Goal: Transaction & Acquisition: Purchase product/service

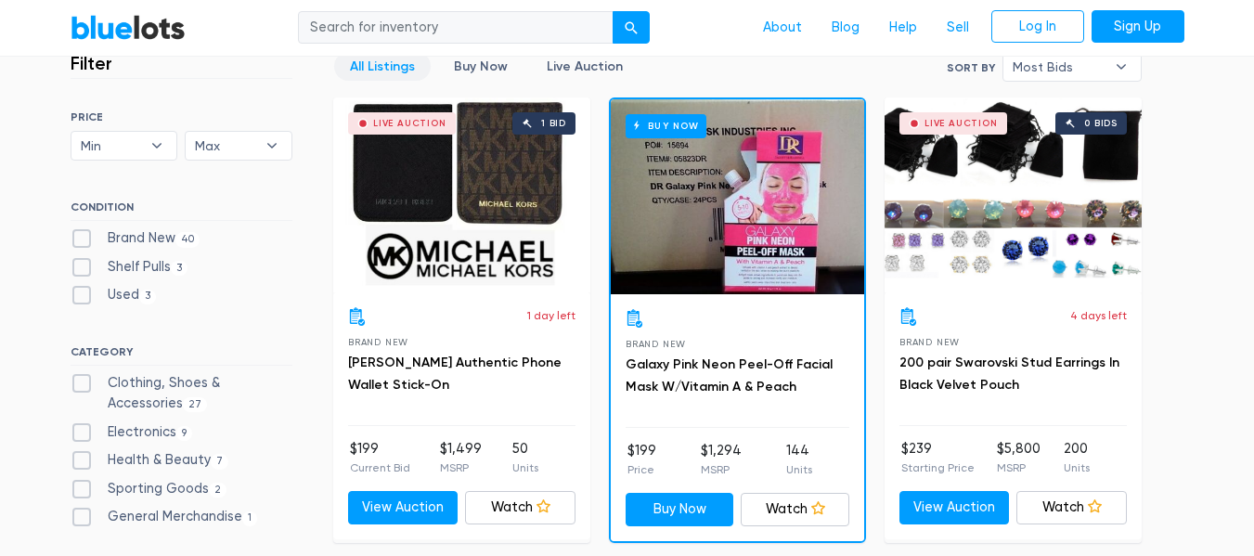
scroll to position [557, 0]
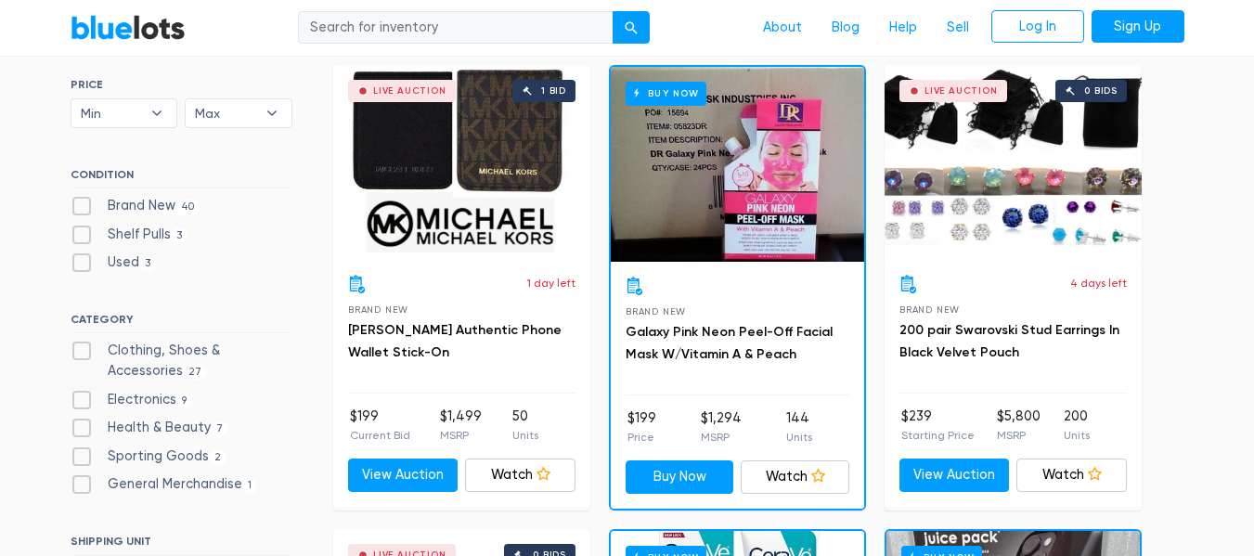
click at [76, 395] on label "Electronics 9" at bounding box center [132, 400] width 123 height 20
click at [76, 395] on input "Electronics 9" at bounding box center [77, 396] width 12 height 12
checkbox input "true"
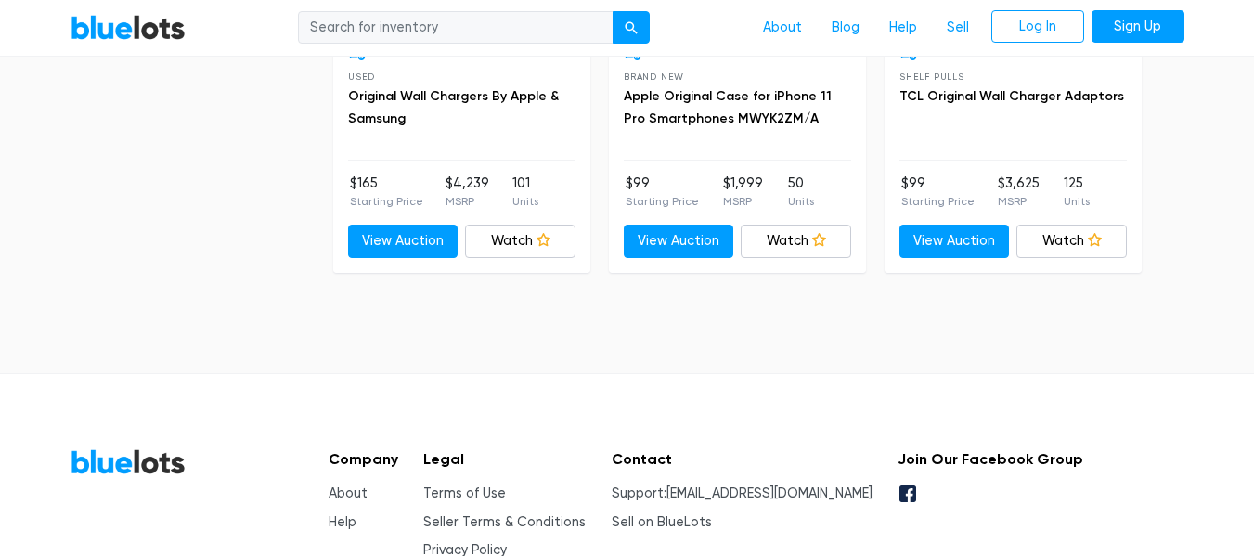
scroll to position [1834, 0]
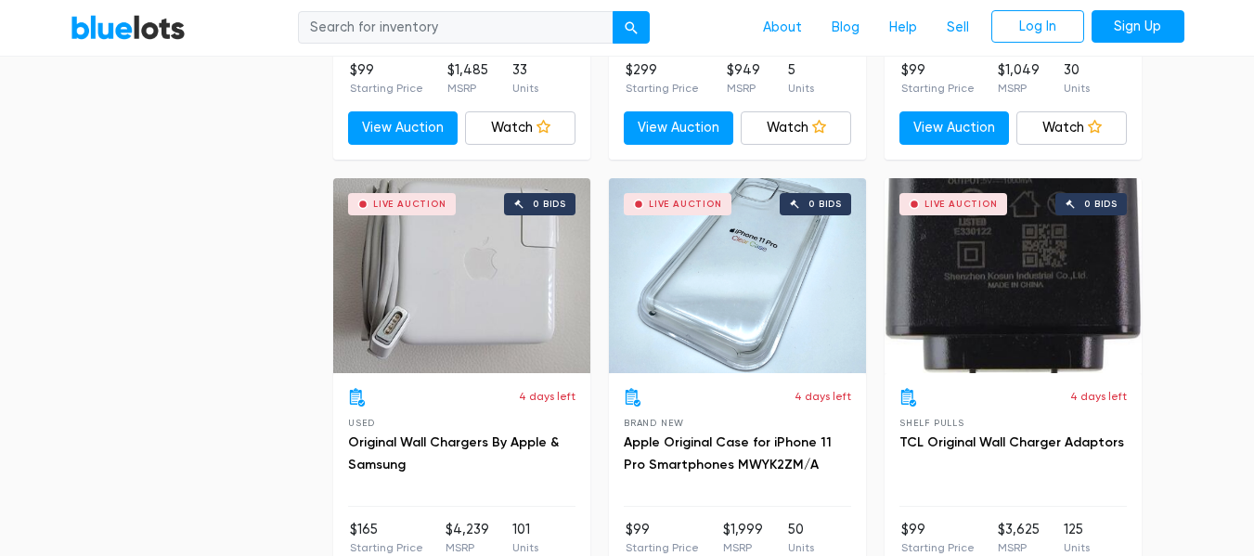
click at [463, 259] on div "Live Auction 0 bids" at bounding box center [461, 275] width 257 height 195
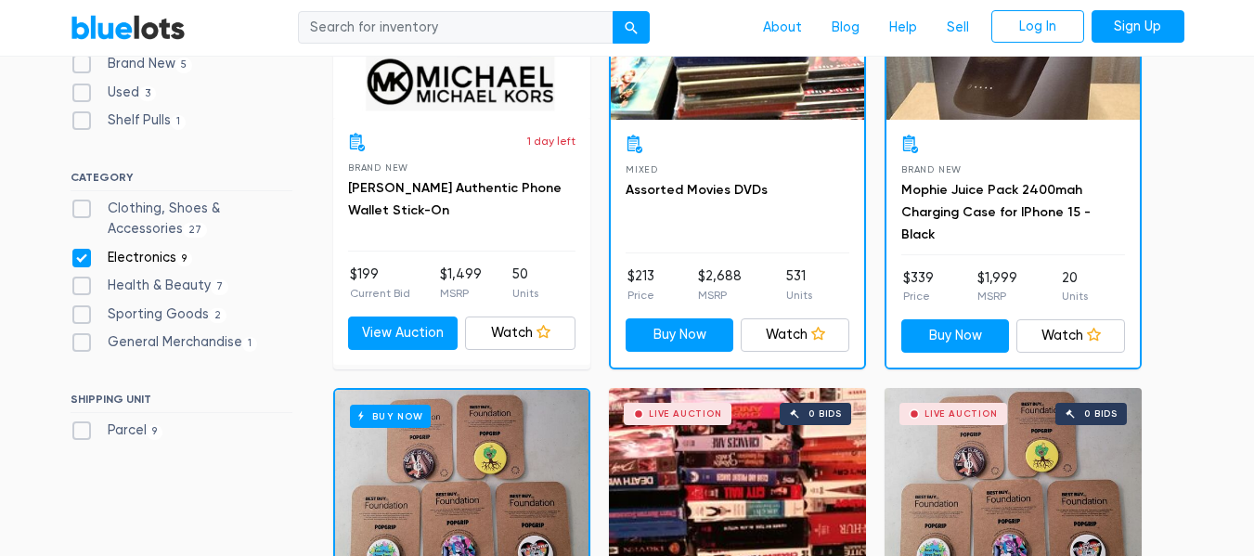
scroll to position [720, 0]
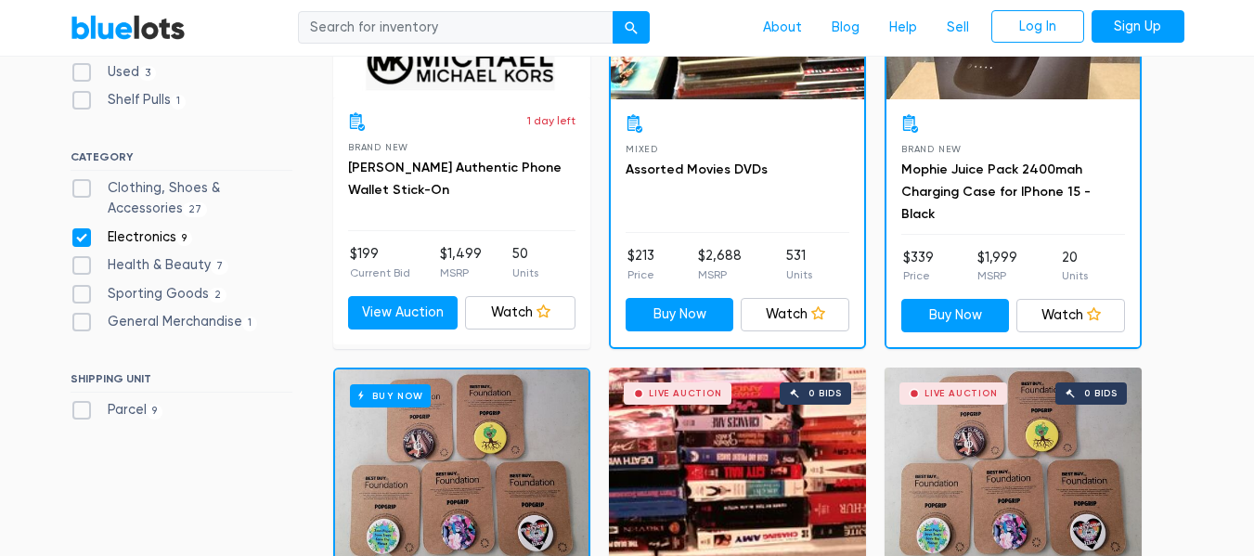
click at [82, 235] on label "Electronics 9" at bounding box center [132, 237] width 123 height 20
click at [82, 235] on input "Electronics 9" at bounding box center [77, 233] width 12 height 12
checkbox input "false"
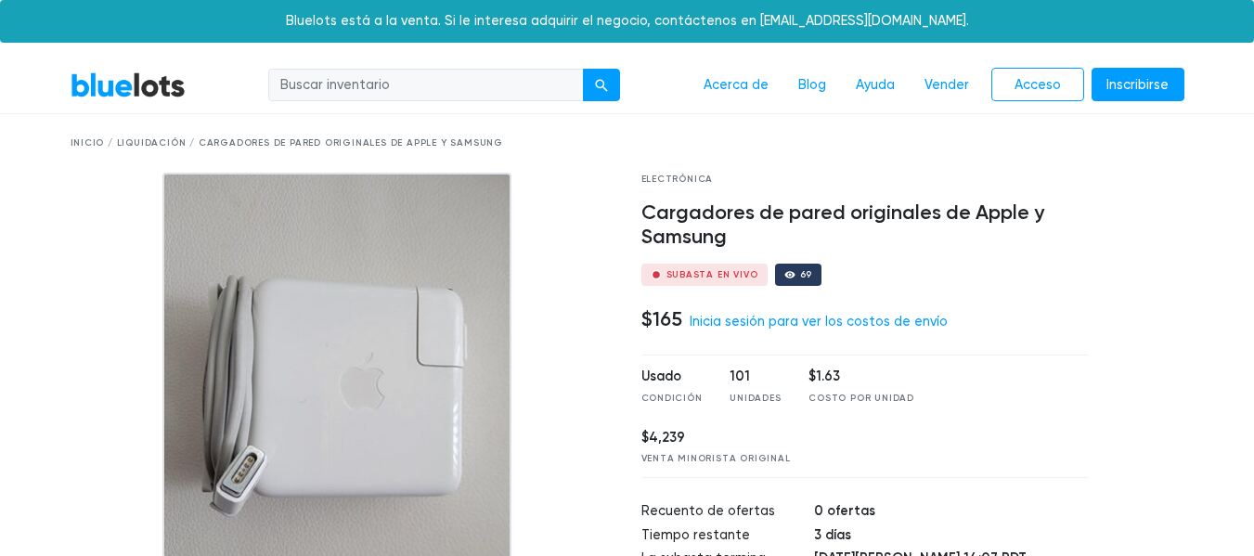
click at [598, 257] on div at bounding box center [342, 405] width 543 height 464
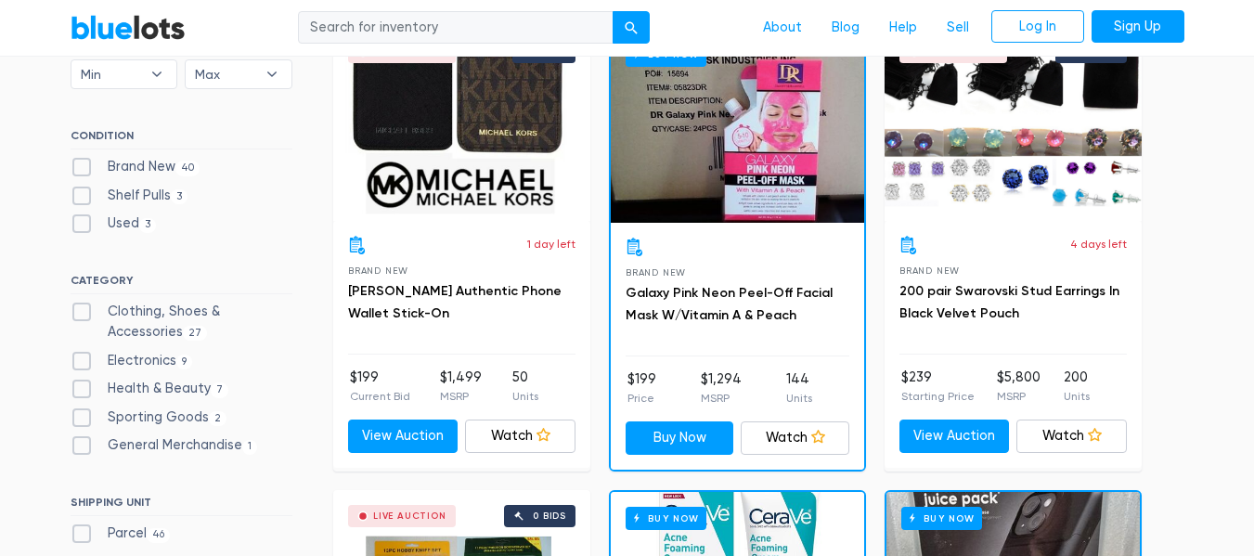
scroll to position [685, 0]
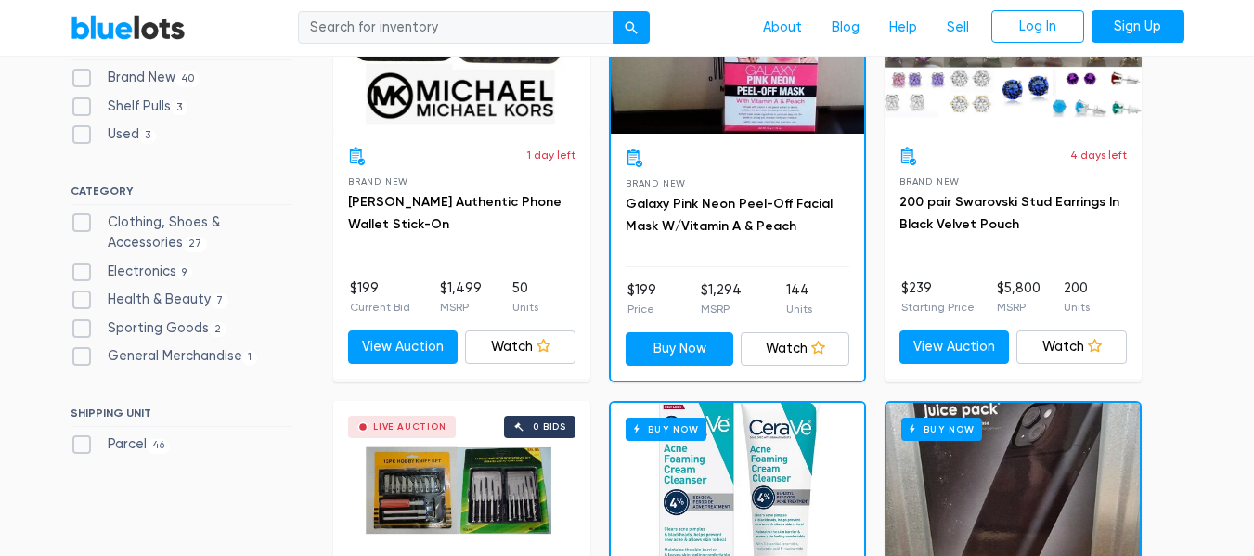
click at [81, 355] on label "General Merchandise 1" at bounding box center [165, 356] width 188 height 20
click at [81, 355] on Merchandise"] "General Merchandise 1" at bounding box center [77, 352] width 12 height 12
checkbox Merchandise"] "true"
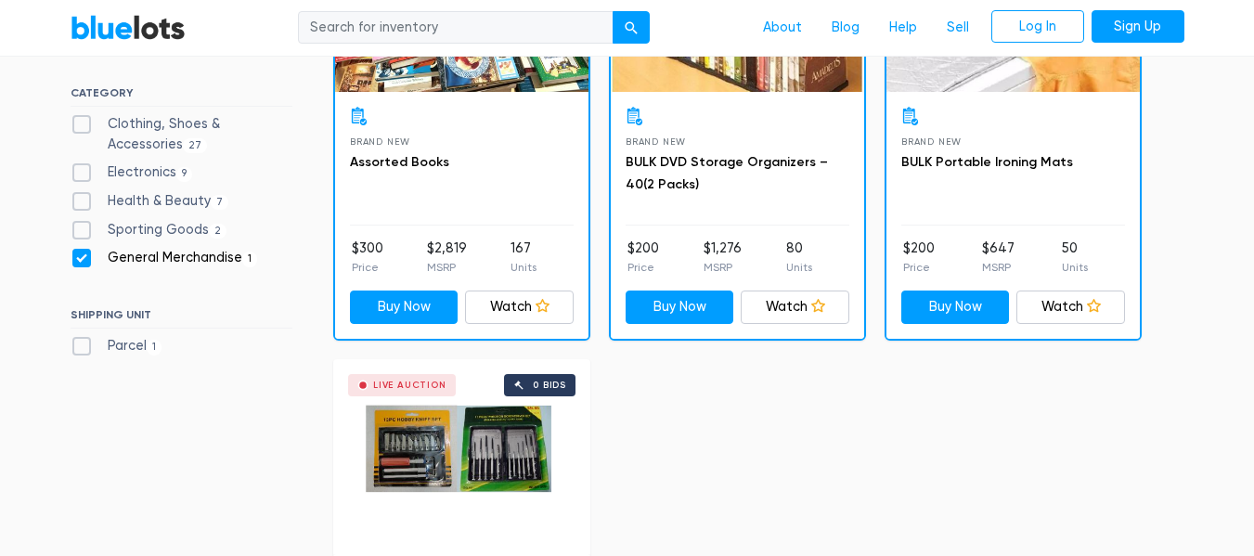
scroll to position [592, 0]
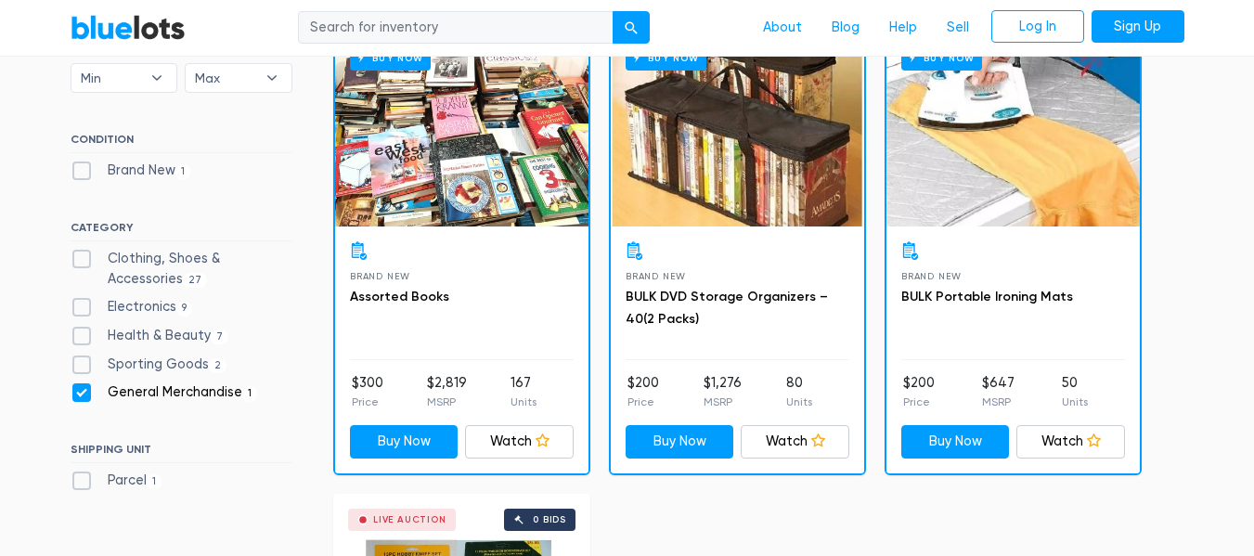
click at [82, 363] on label "Sporting Goods 2" at bounding box center [149, 365] width 157 height 20
click at [82, 363] on Goods"] "Sporting Goods 2" at bounding box center [77, 361] width 12 height 12
checkbox Goods"] "true"
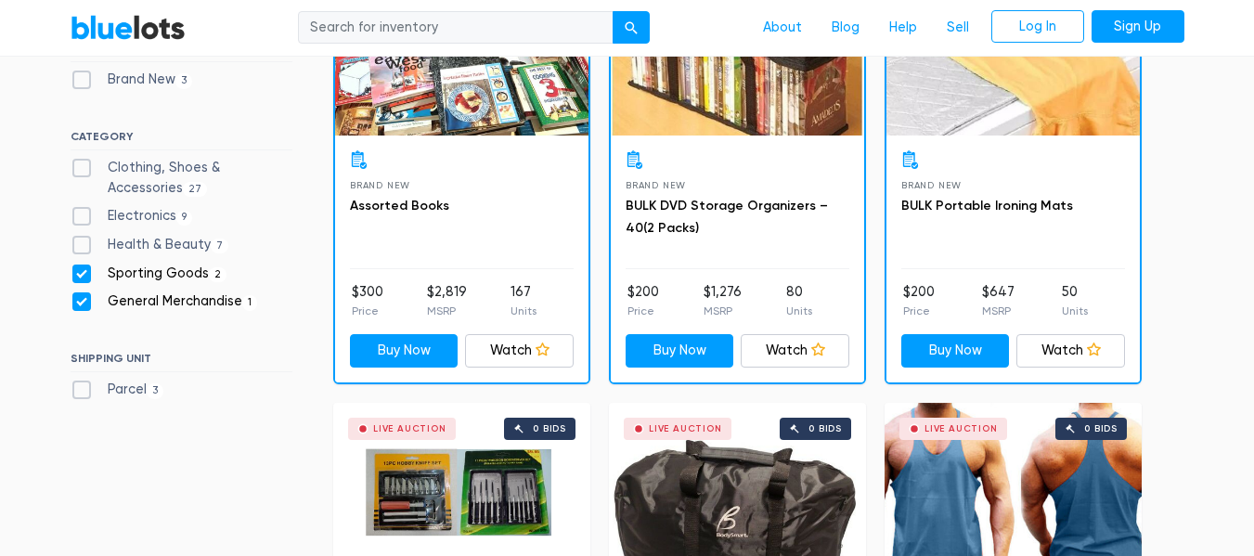
scroll to position [685, 0]
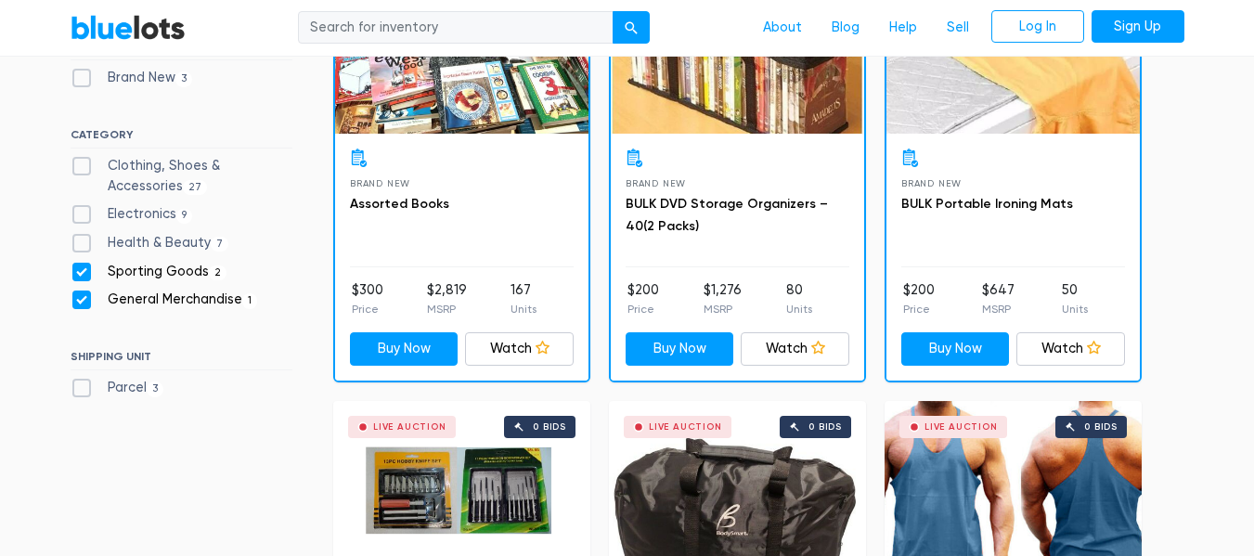
click at [83, 300] on label "General Merchandise 1" at bounding box center [165, 300] width 188 height 20
click at [83, 300] on Merchandise"] "General Merchandise 1" at bounding box center [77, 296] width 12 height 12
checkbox Merchandise"] "false"
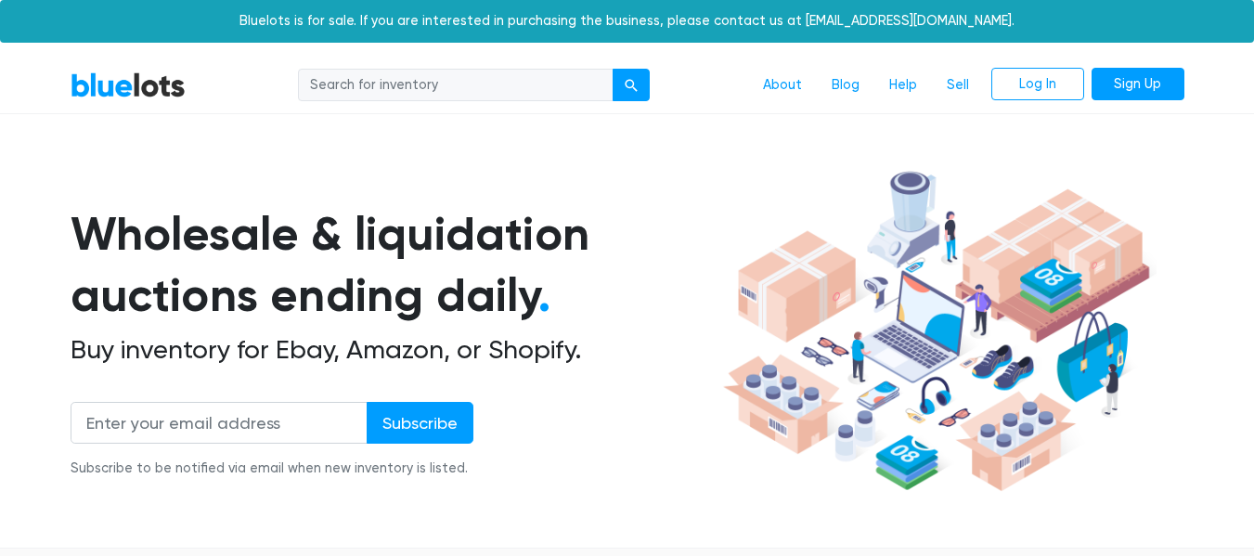
scroll to position [500, 0]
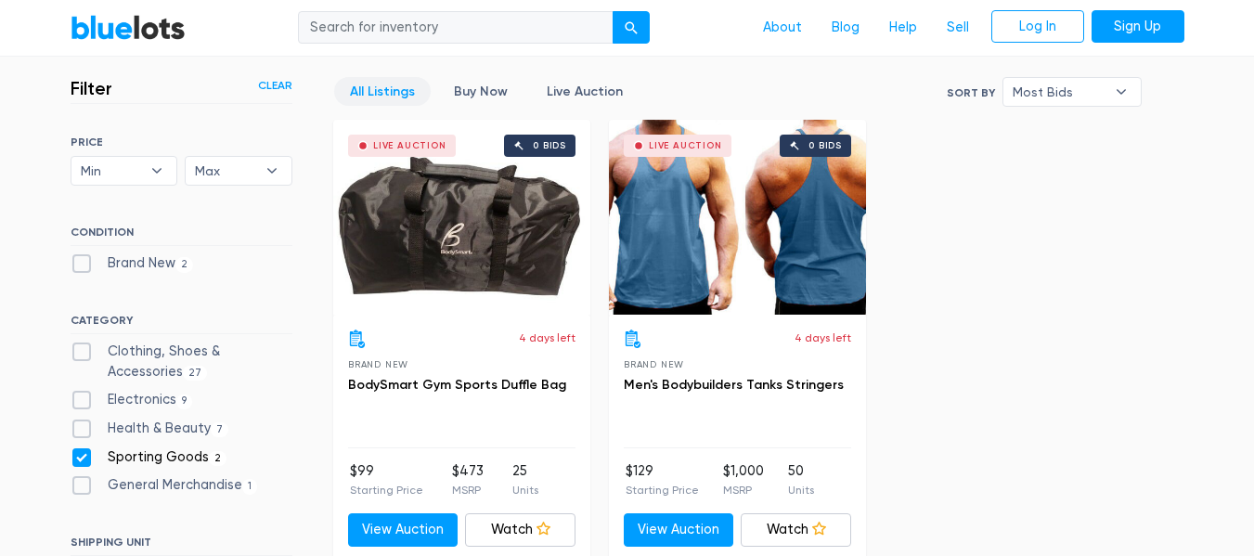
click at [81, 428] on label "Health & Beauty 7" at bounding box center [150, 429] width 159 height 20
click at [81, 428] on Beauty"] "Health & Beauty 7" at bounding box center [77, 425] width 12 height 12
checkbox Beauty"] "true"
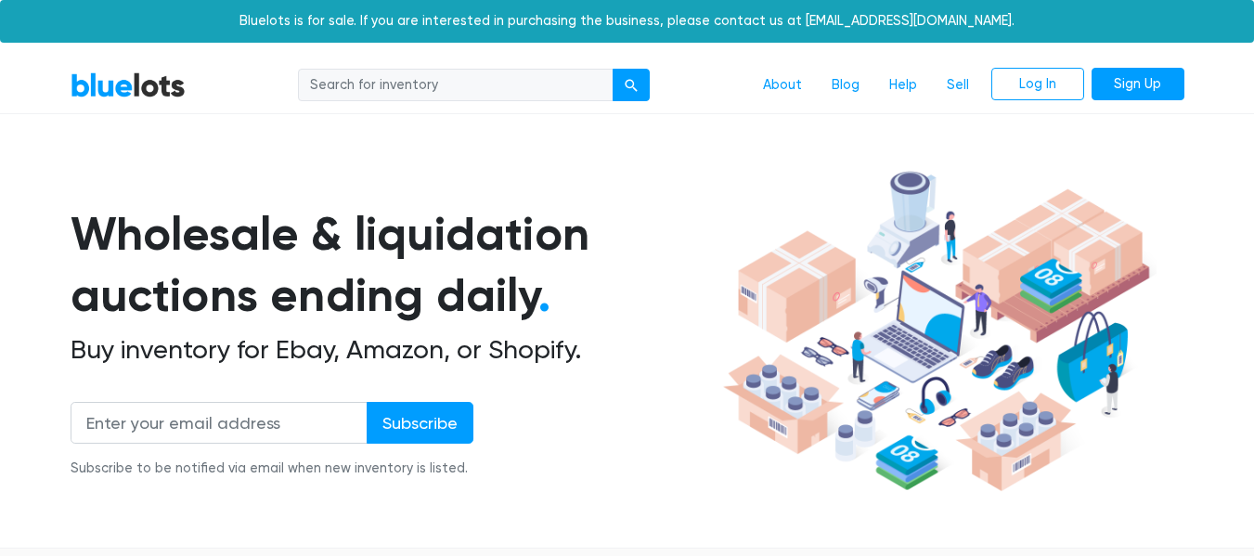
scroll to position [592, 0]
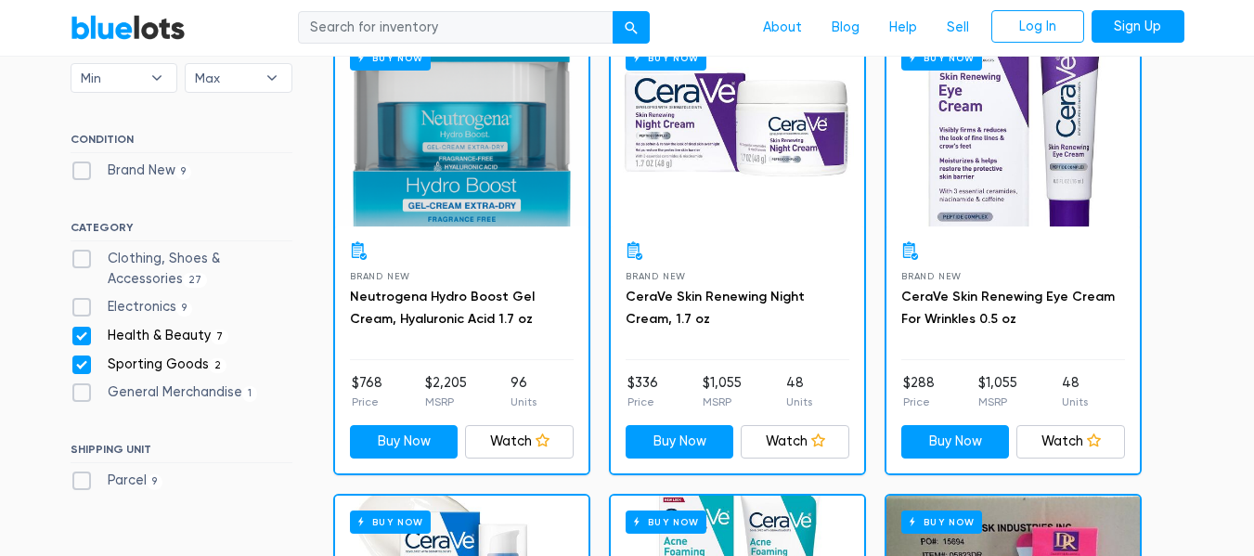
click at [84, 362] on label "Sporting Goods 2" at bounding box center [149, 365] width 157 height 20
click at [83, 362] on Goods"] "Sporting Goods 2" at bounding box center [77, 361] width 12 height 12
checkbox Goods"] "false"
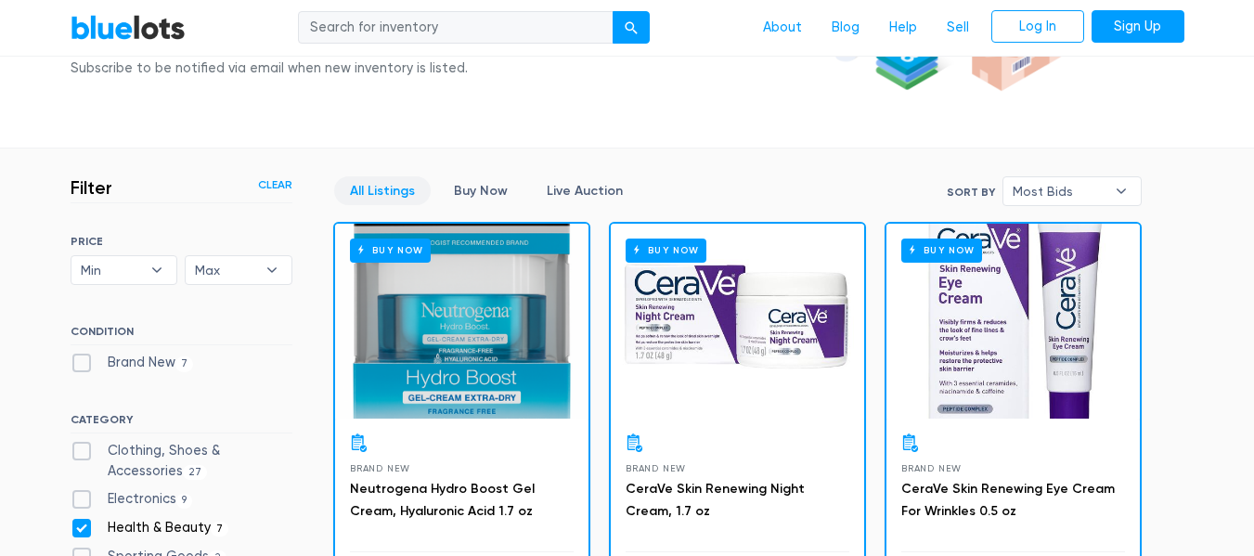
scroll to position [500, 0]
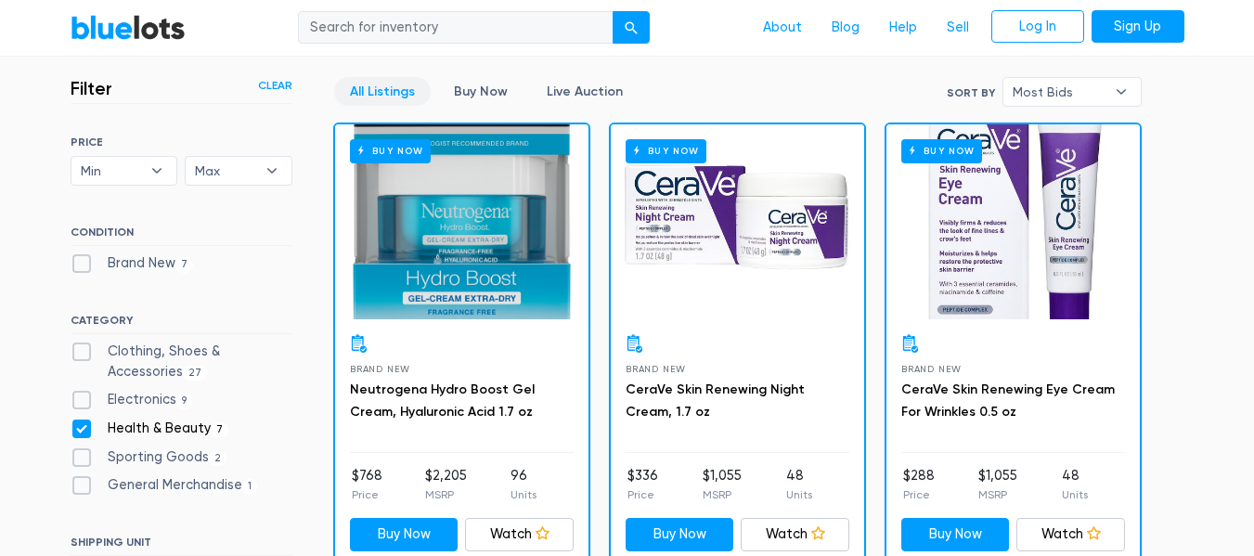
click at [81, 429] on label "Health & Beauty 7" at bounding box center [150, 429] width 159 height 20
click at [81, 429] on Beauty"] "Health & Beauty 7" at bounding box center [77, 425] width 12 height 12
checkbox Beauty"] "false"
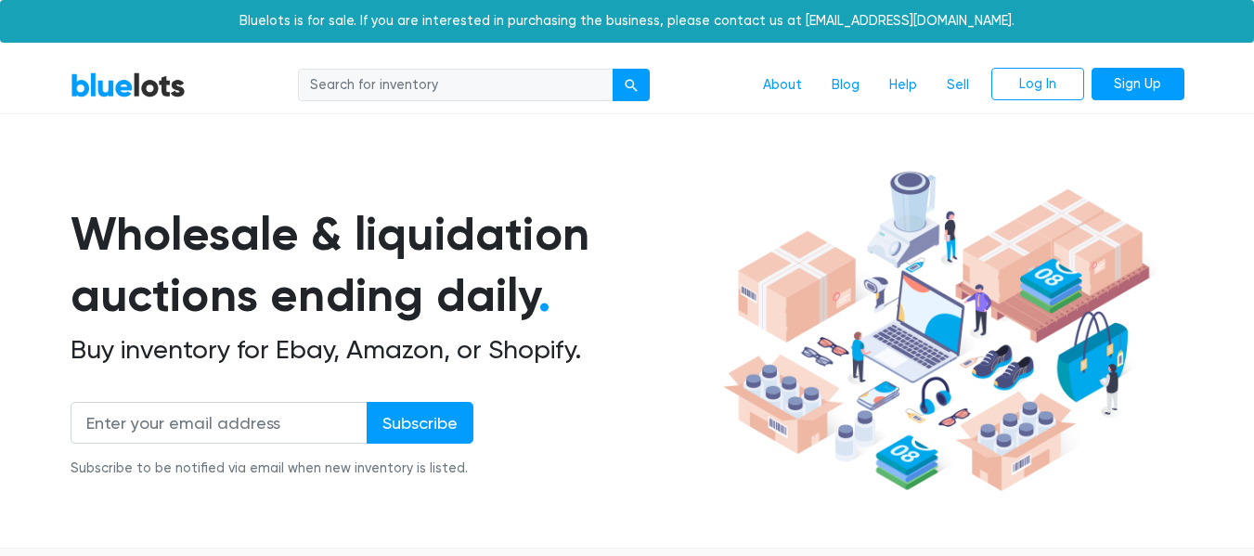
scroll to position [500, 0]
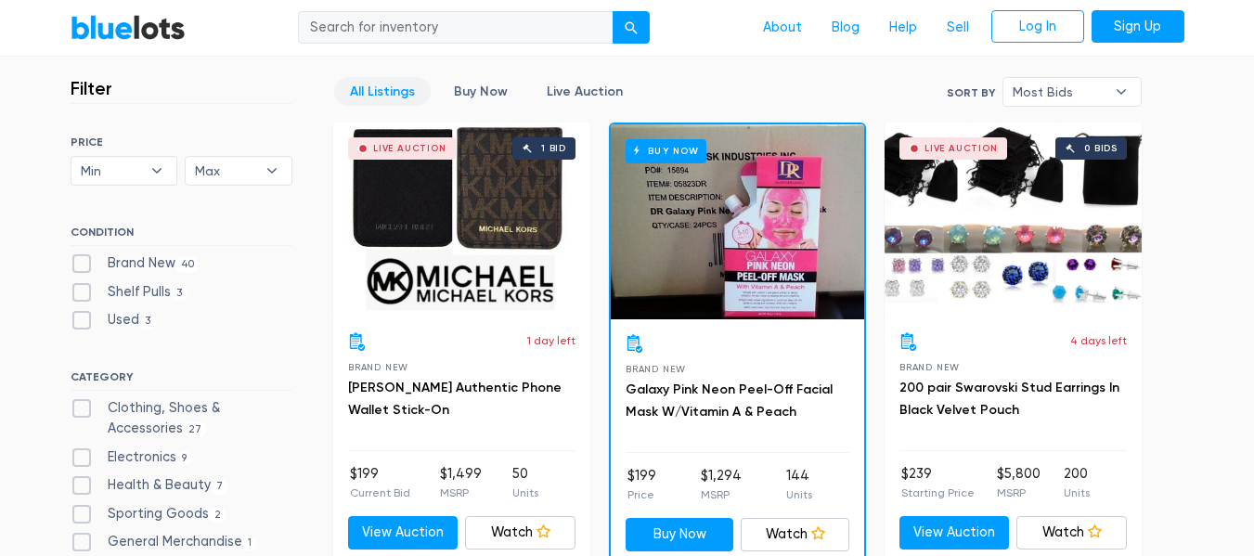
click at [79, 405] on label "Clothing, Shoes & Accessories 27" at bounding box center [182, 418] width 222 height 40
click at [79, 405] on Accessories"] "Clothing, Shoes & Accessories 27" at bounding box center [77, 404] width 12 height 12
checkbox Accessories"] "true"
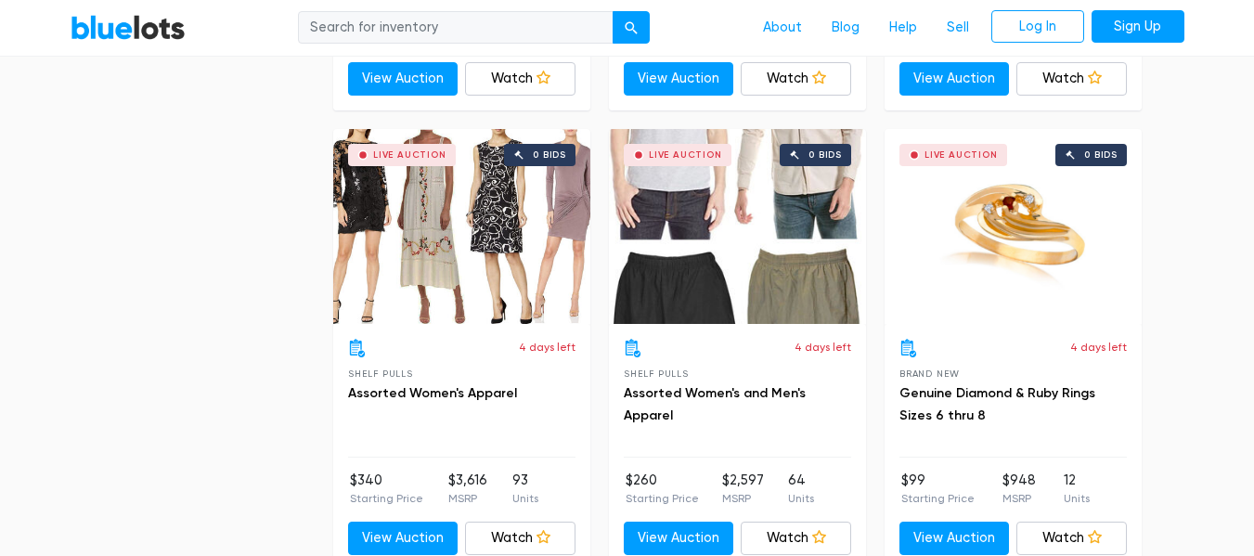
scroll to position [4678, 0]
